Goal: Navigation & Orientation: Find specific page/section

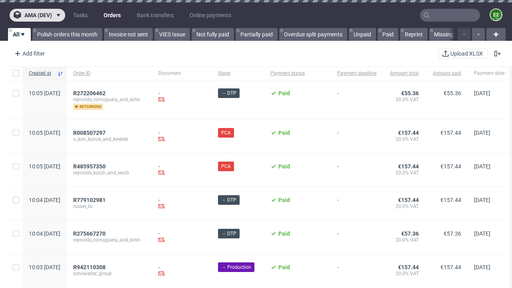
click at [37, 15] on span "ama (dev)" at bounding box center [38, 15] width 28 height 6
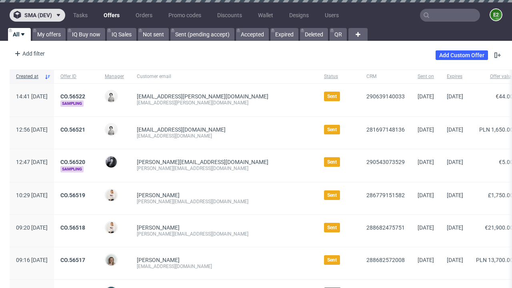
click at [37, 15] on span "sma (dev)" at bounding box center [38, 15] width 28 height 6
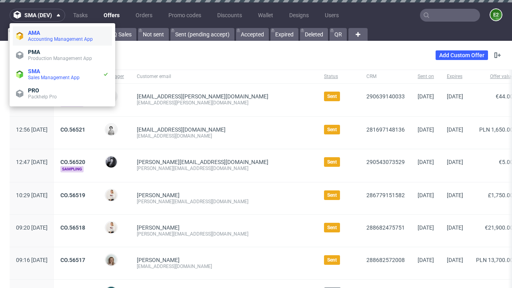
click at [62, 36] on span "Accounting Management App" at bounding box center [68, 39] width 81 height 6
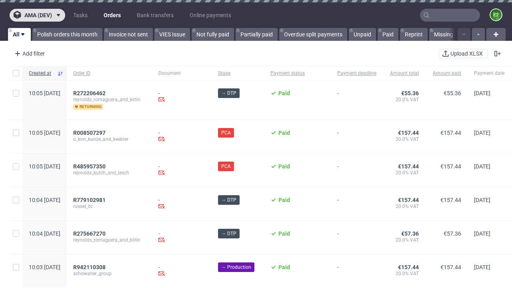
click at [37, 15] on span "ama (dev)" at bounding box center [38, 15] width 28 height 6
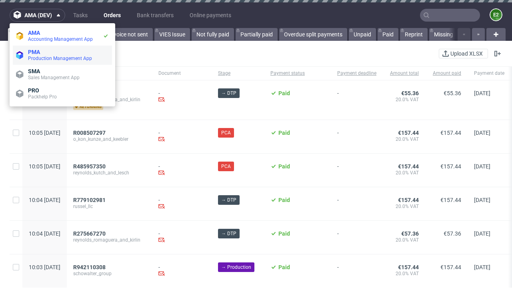
click at [62, 55] on span "Production Management App" at bounding box center [68, 58] width 81 height 6
